Goal: Task Accomplishment & Management: Use online tool/utility

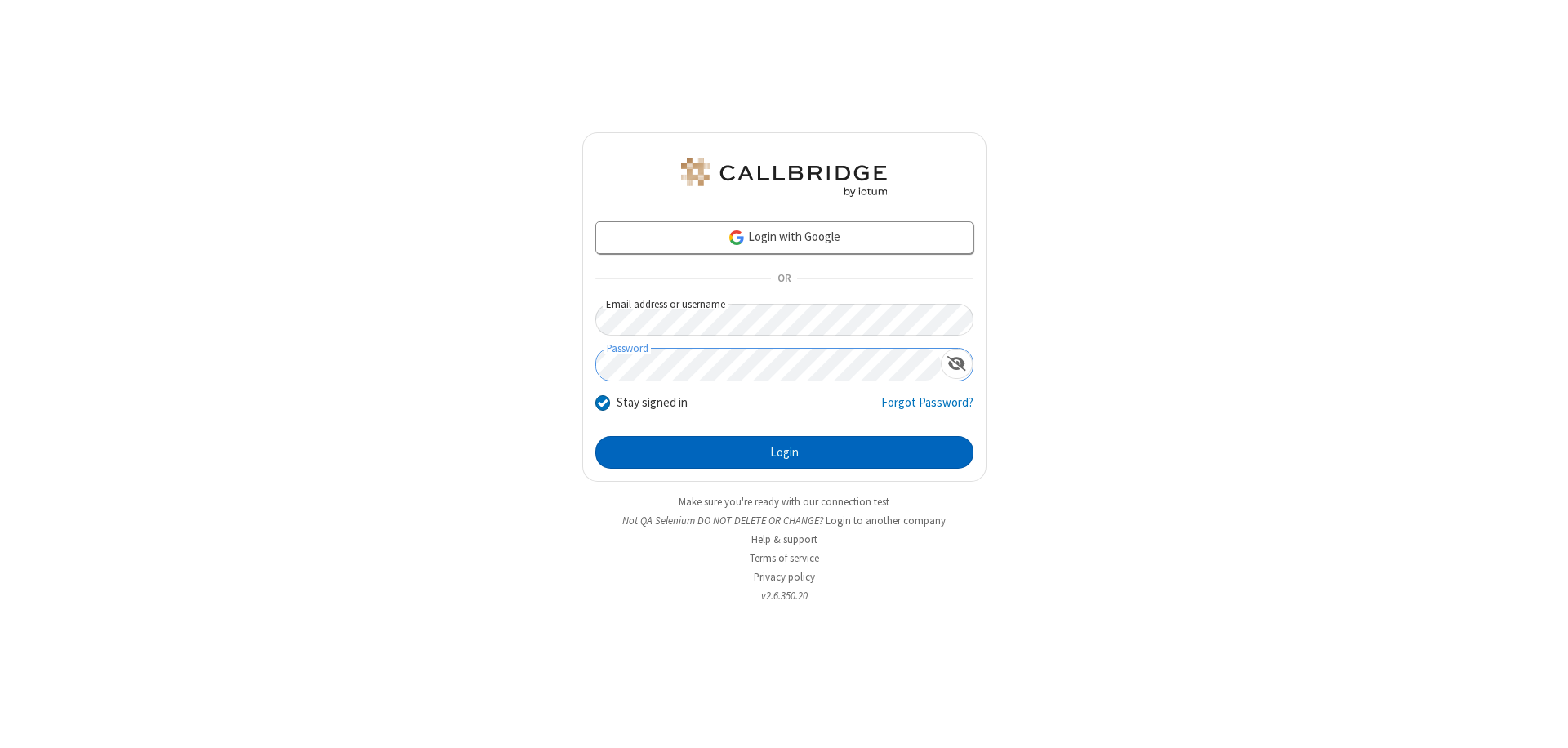
click at [784, 452] on button "Login" at bounding box center [784, 452] width 378 height 32
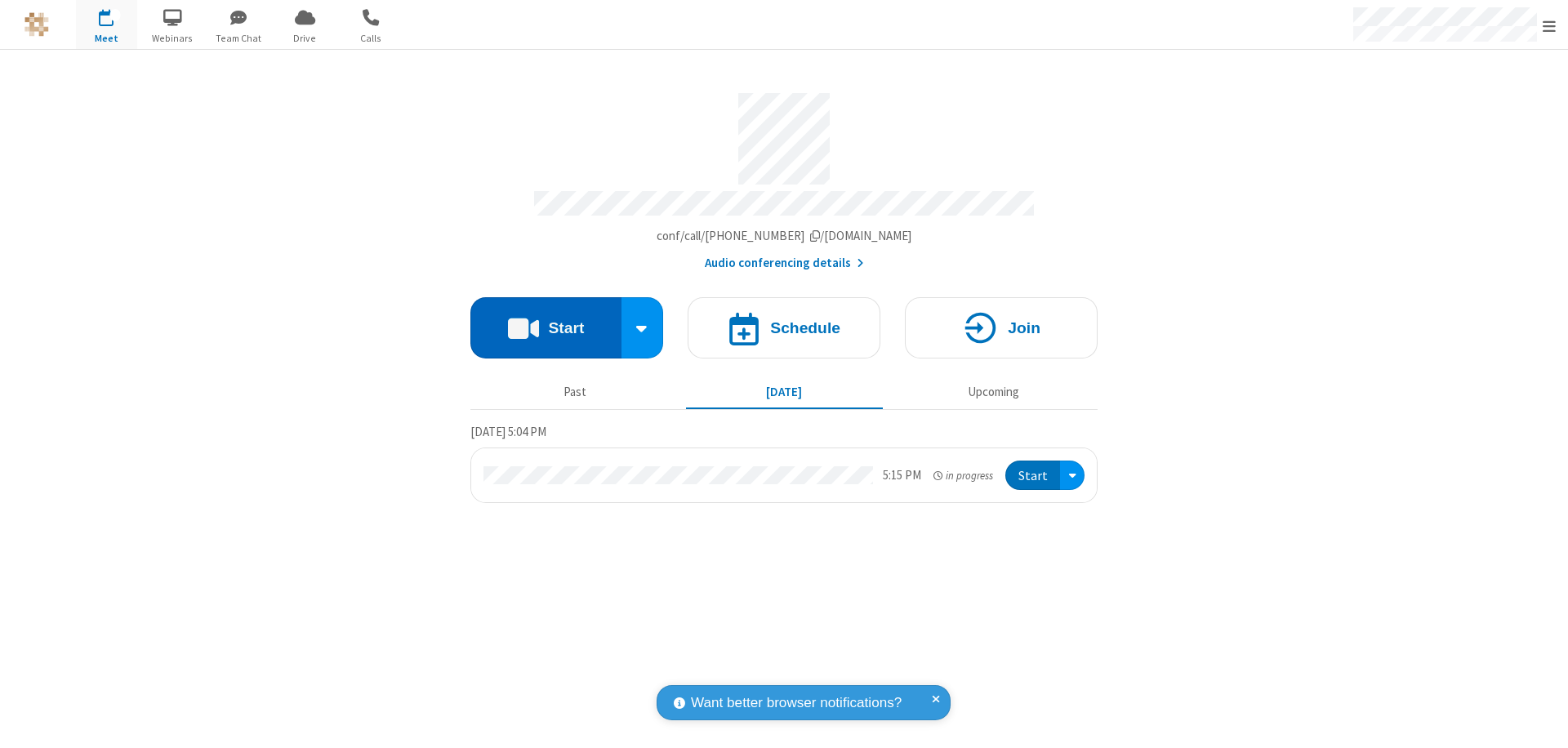
click at [546, 320] on button "Start" at bounding box center [546, 328] width 151 height 61
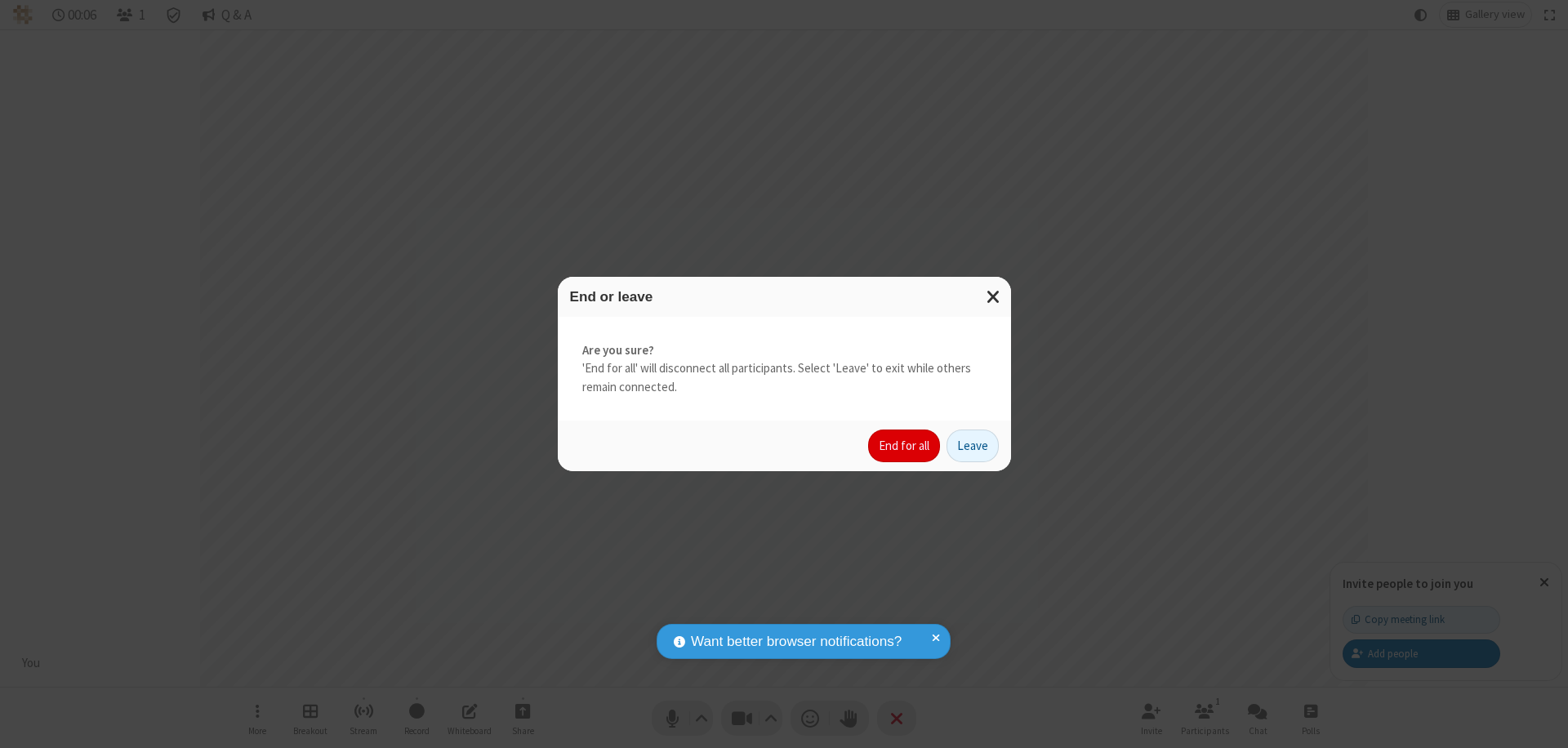
click at [905, 446] on button "End for all" at bounding box center [904, 445] width 72 height 32
